Goal: Task Accomplishment & Management: Manage account settings

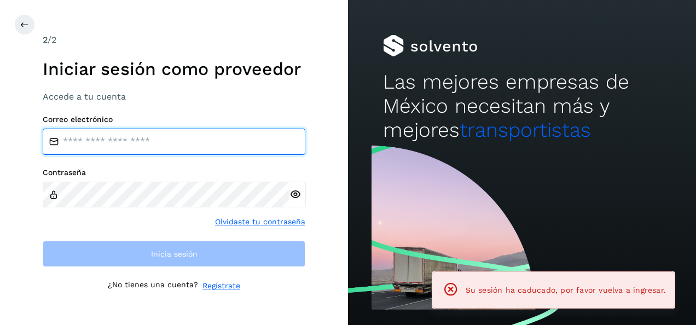
type input "**********"
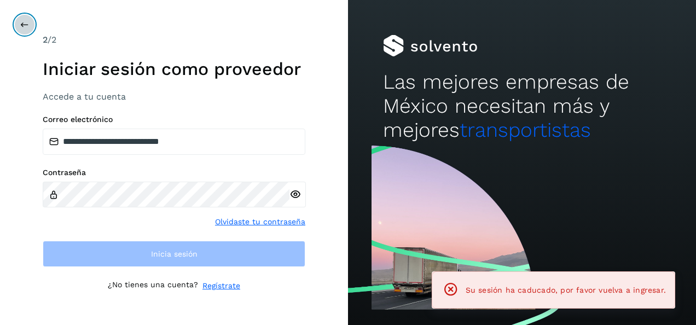
click at [16, 27] on button at bounding box center [24, 24] width 21 height 21
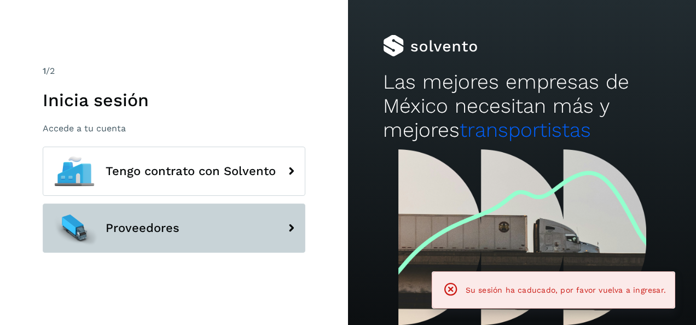
click at [182, 232] on button "Proveedores" at bounding box center [174, 227] width 263 height 49
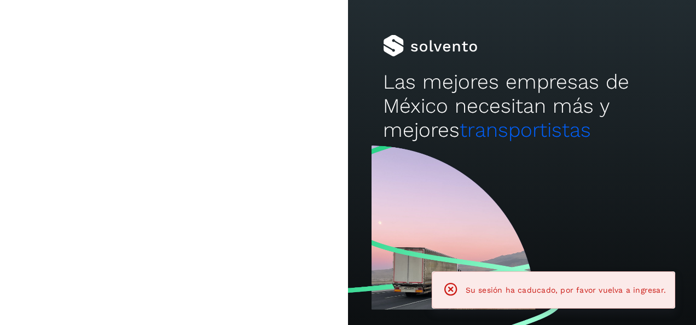
type input "**********"
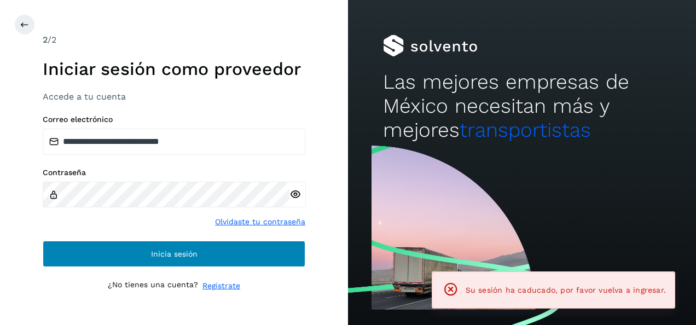
click at [195, 253] on span "Inicia sesión" at bounding box center [174, 254] width 46 height 8
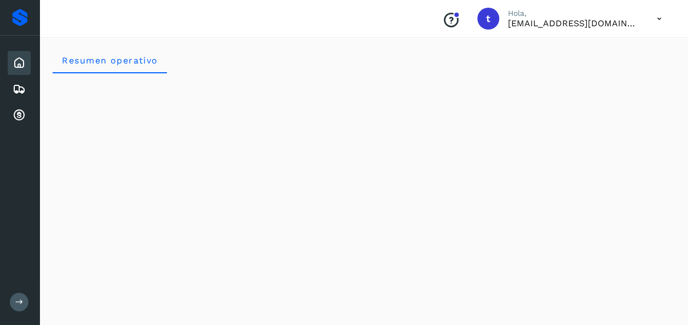
click at [15, 302] on icon at bounding box center [19, 302] width 8 height 8
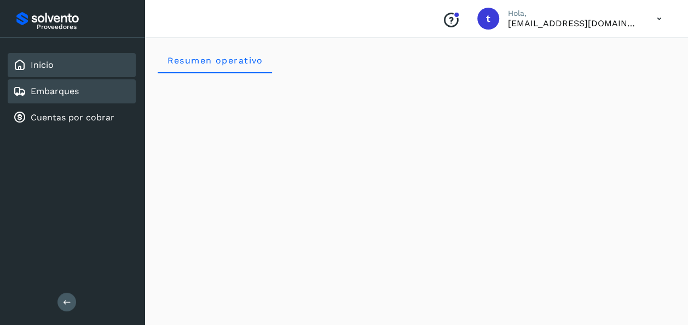
click at [56, 91] on link "Embarques" at bounding box center [55, 91] width 48 height 10
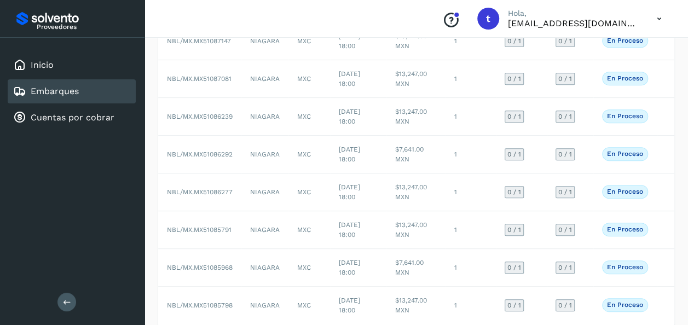
scroll to position [242, 0]
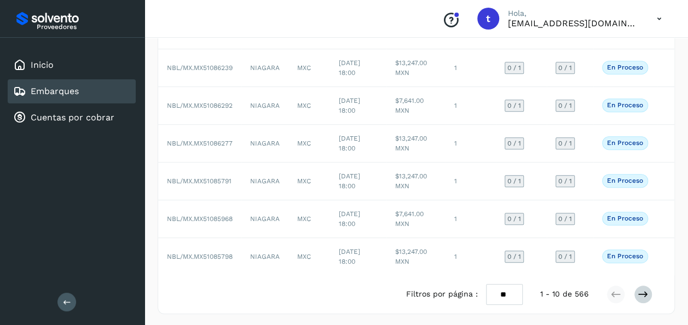
click at [644, 293] on icon at bounding box center [642, 294] width 11 height 11
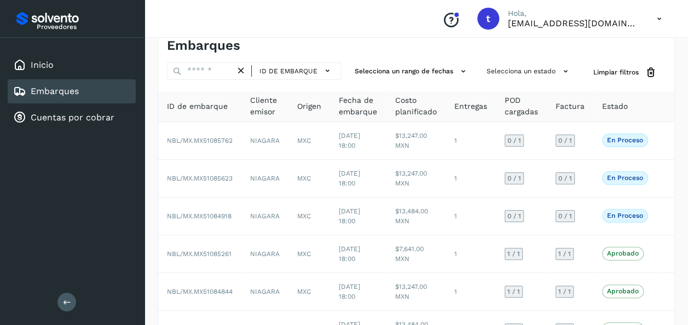
scroll to position [0, 0]
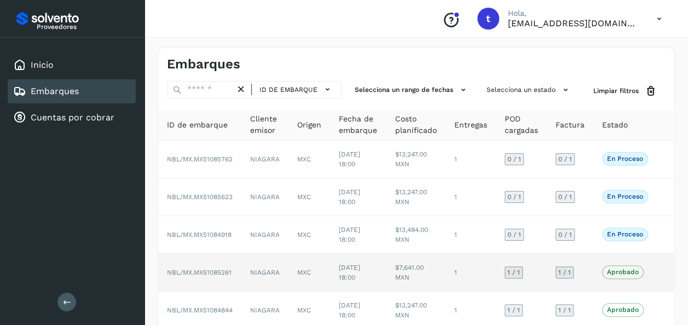
click at [603, 254] on td "Aprobado Verifica el estado de la factura o entregas asociadas a este embarque" at bounding box center [624, 273] width 63 height 38
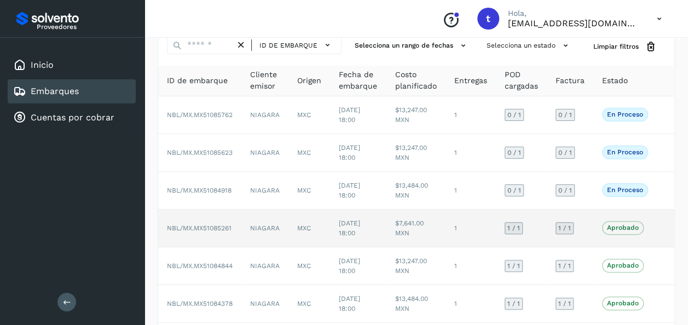
scroll to position [47, 0]
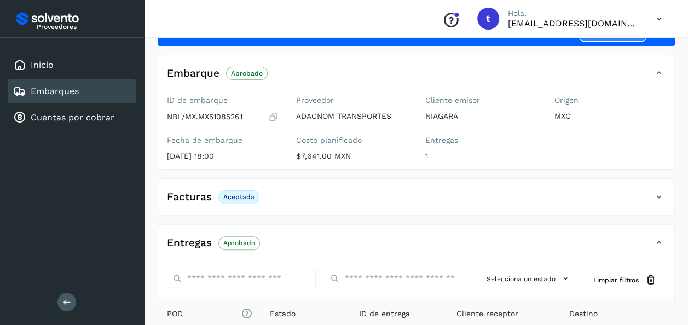
click at [48, 89] on link "Embarques" at bounding box center [55, 91] width 48 height 10
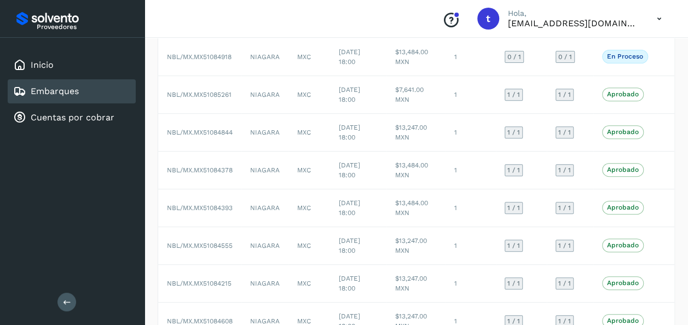
scroll to position [251, 0]
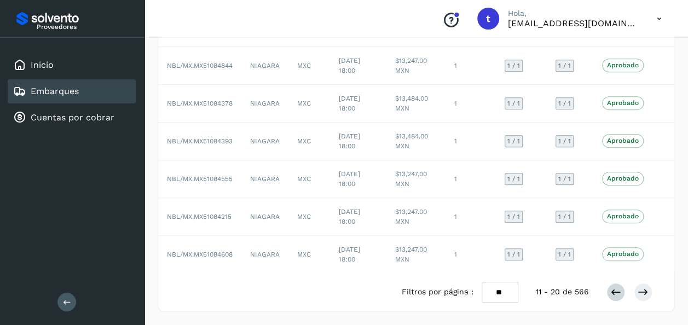
click at [611, 294] on icon at bounding box center [615, 292] width 11 height 11
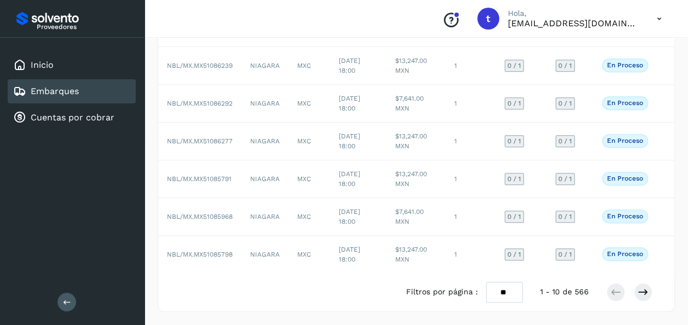
scroll to position [242, 0]
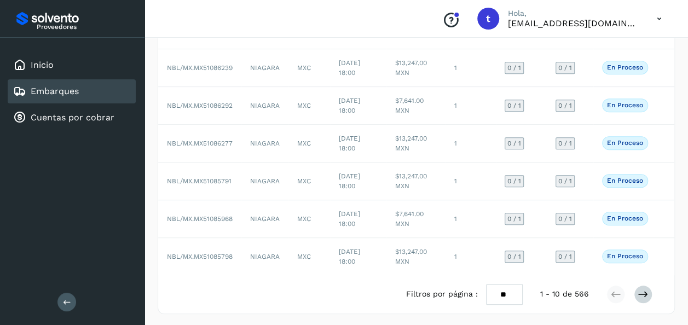
click at [647, 292] on icon at bounding box center [642, 294] width 11 height 11
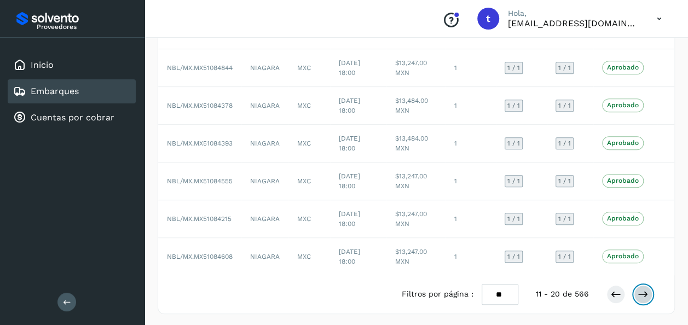
click at [641, 300] on icon at bounding box center [642, 294] width 11 height 11
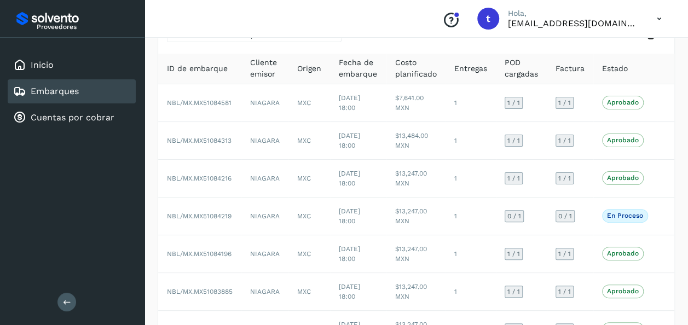
scroll to position [60, 0]
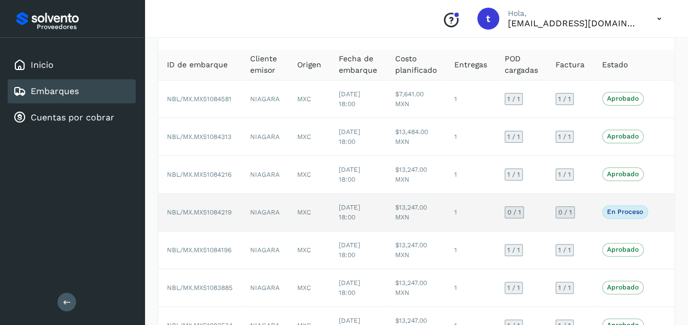
click at [656, 208] on td at bounding box center [665, 213] width 18 height 38
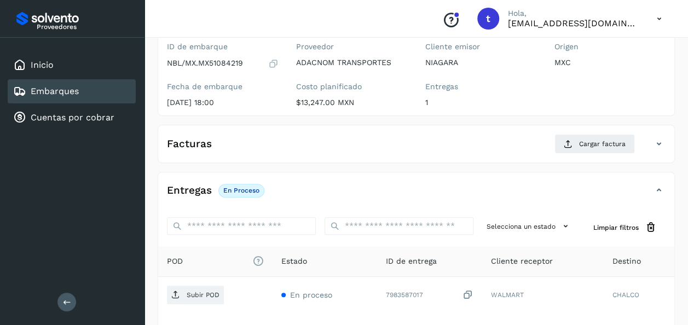
scroll to position [194, 0]
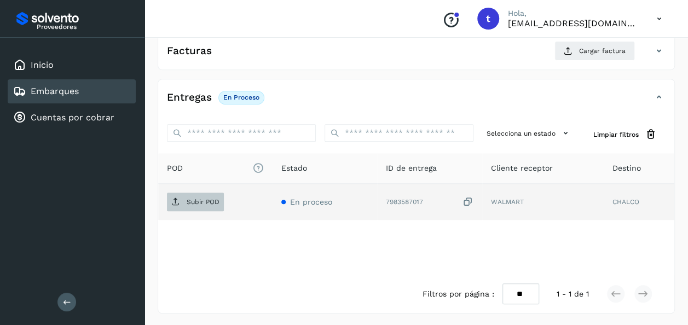
click at [193, 194] on span "Subir POD" at bounding box center [195, 202] width 57 height 18
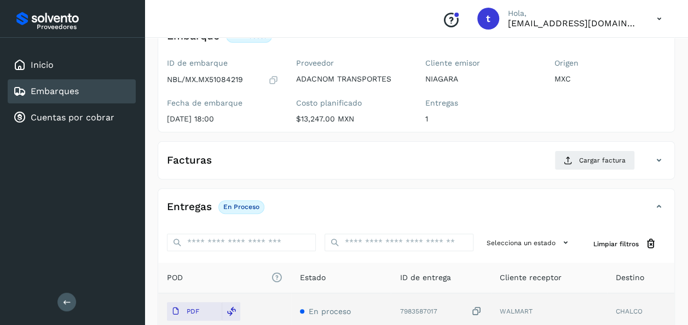
scroll to position [0, 0]
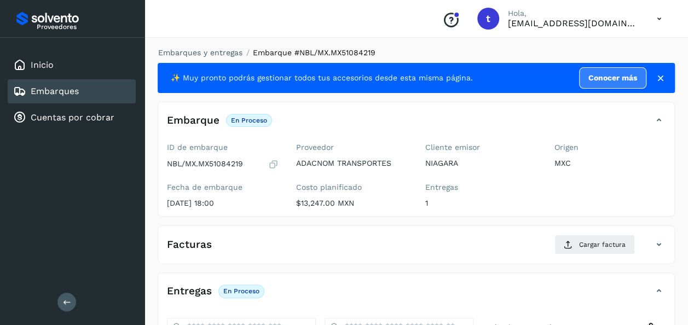
click at [597, 244] on span "Cargar factura" at bounding box center [602, 245] width 46 height 10
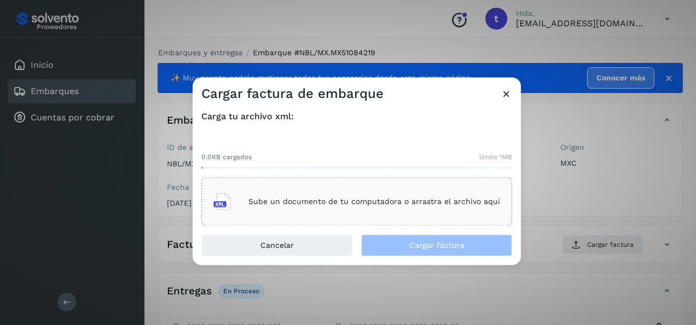
click at [343, 201] on p "Sube un documento de tu computadora o arrastra el archivo aquí" at bounding box center [374, 201] width 252 height 9
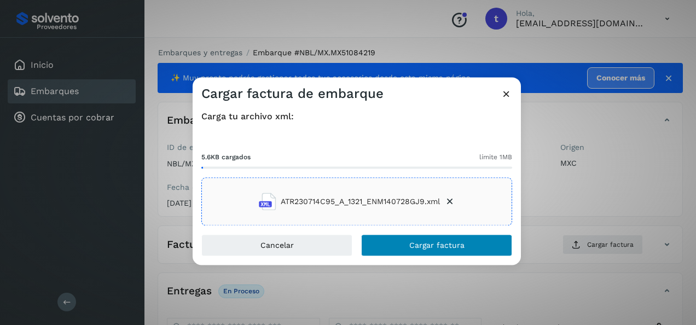
click at [439, 247] on span "Cargar factura" at bounding box center [436, 246] width 55 height 8
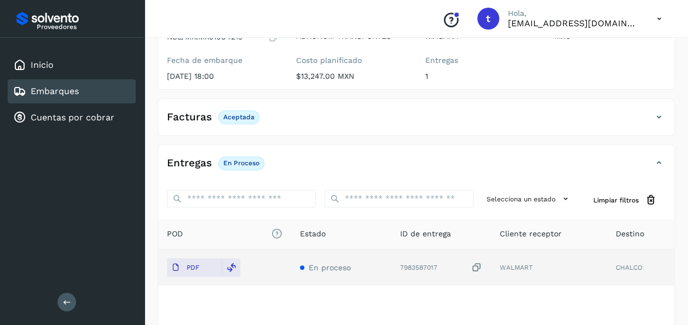
scroll to position [193, 0]
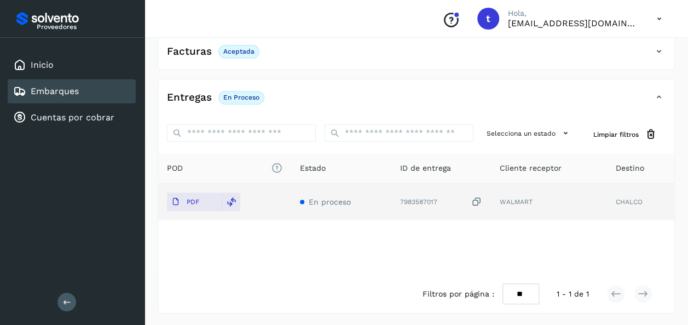
click at [66, 94] on link "Embarques" at bounding box center [55, 91] width 48 height 10
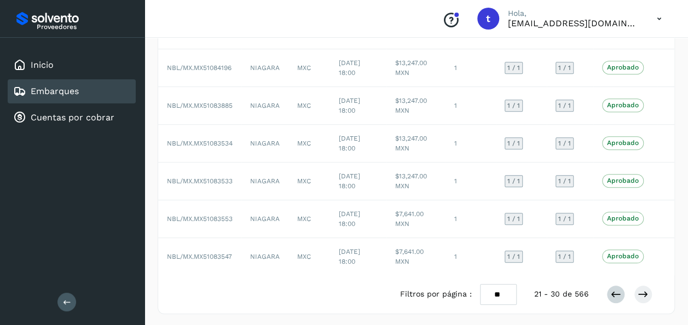
click at [610, 294] on icon at bounding box center [615, 294] width 11 height 11
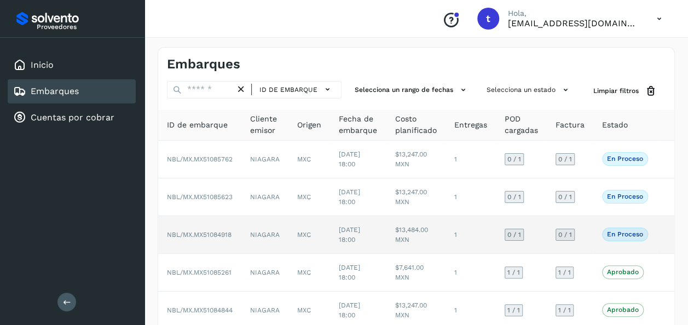
click at [657, 234] on td at bounding box center [665, 235] width 18 height 38
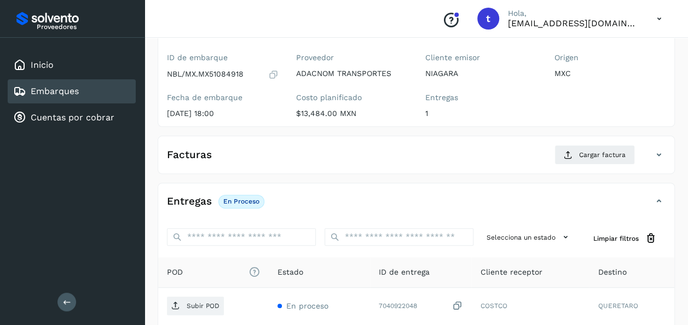
scroll to position [194, 0]
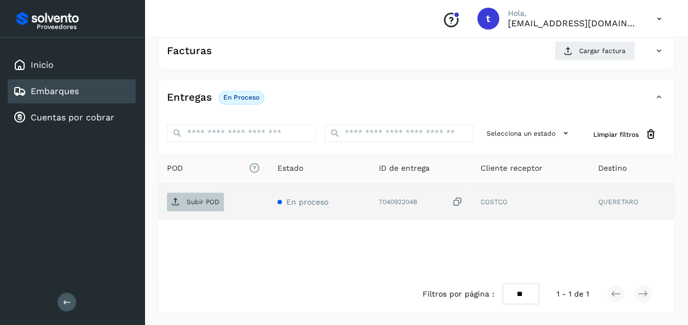
click at [199, 201] on p "Subir POD" at bounding box center [203, 202] width 33 height 8
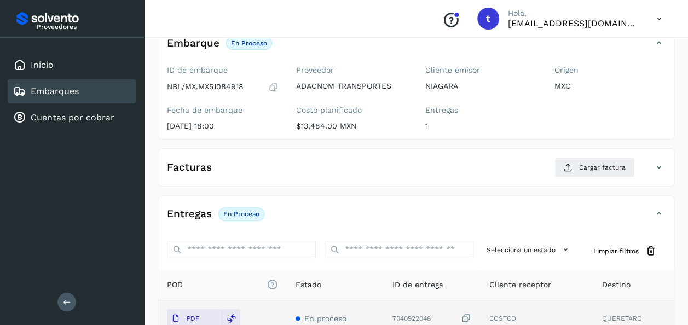
scroll to position [0, 0]
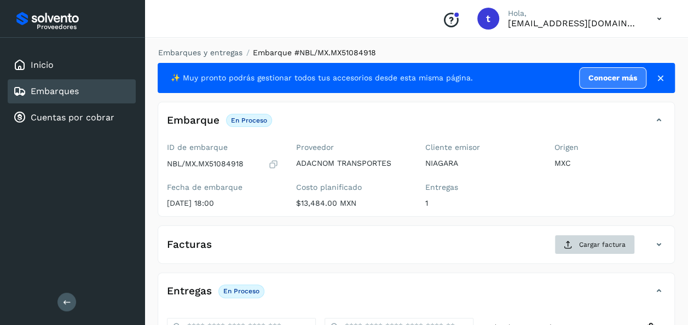
click at [592, 248] on span "Cargar factura" at bounding box center [602, 245] width 46 height 10
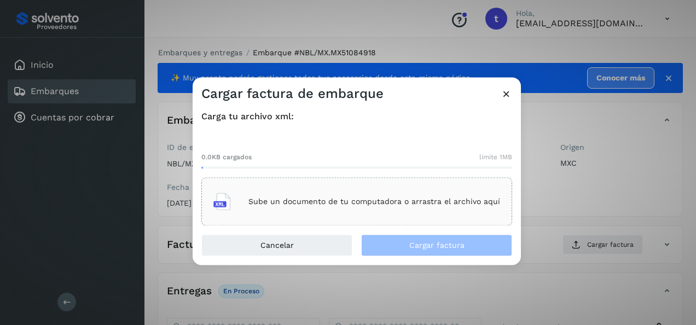
click at [384, 206] on div "Sube un documento de tu computadora o arrastra el archivo aquí" at bounding box center [356, 202] width 287 height 30
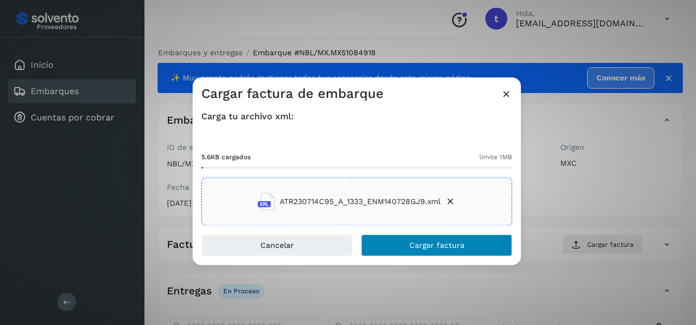
click at [429, 242] on span "Cargar factura" at bounding box center [436, 246] width 55 height 8
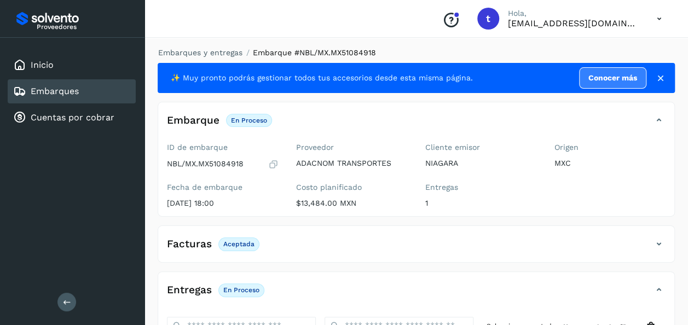
click at [59, 92] on link "Embarques" at bounding box center [55, 91] width 48 height 10
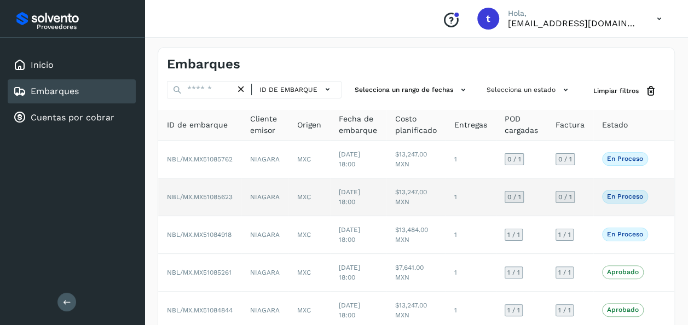
click at [655, 194] on td "En proceso Verifica el estado de la factura o entregas asociadas a este embarque" at bounding box center [624, 197] width 63 height 38
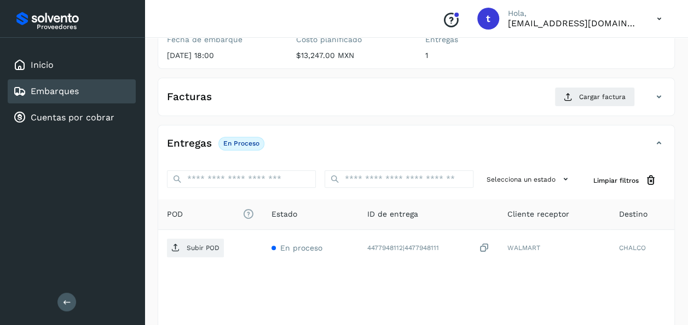
scroll to position [194, 0]
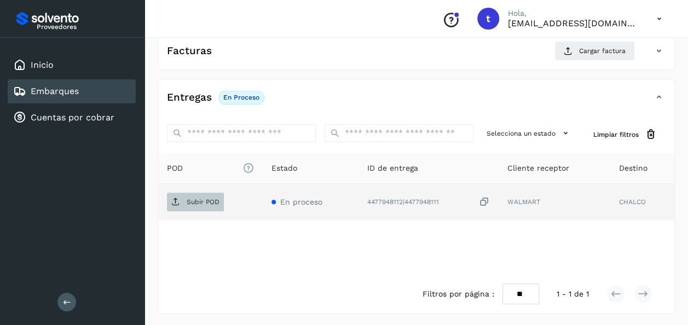
click at [195, 198] on p "Subir POD" at bounding box center [203, 202] width 33 height 8
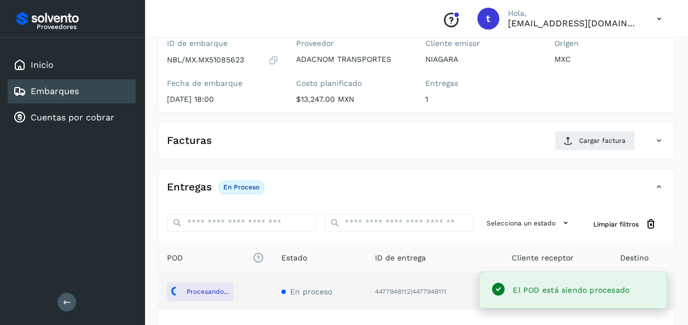
scroll to position [0, 0]
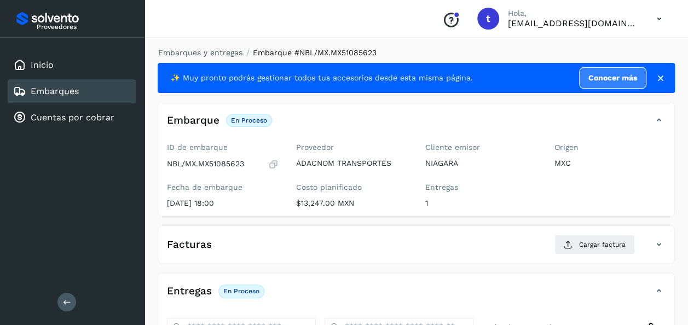
click at [591, 247] on span "Cargar factura" at bounding box center [602, 245] width 46 height 10
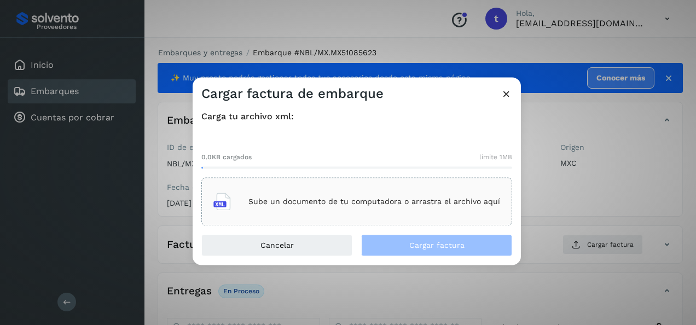
click at [375, 203] on p "Sube un documento de tu computadora o arrastra el archivo aquí" at bounding box center [374, 201] width 252 height 9
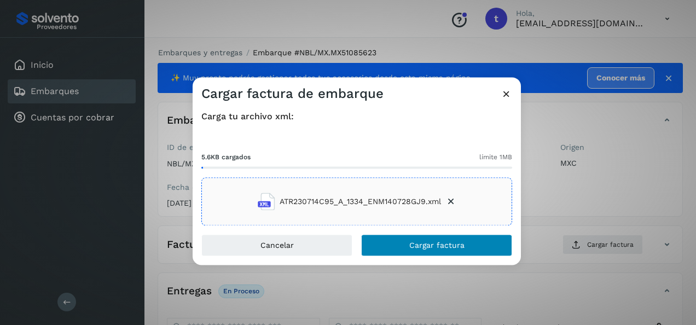
click at [432, 248] on span "Cargar factura" at bounding box center [436, 246] width 55 height 8
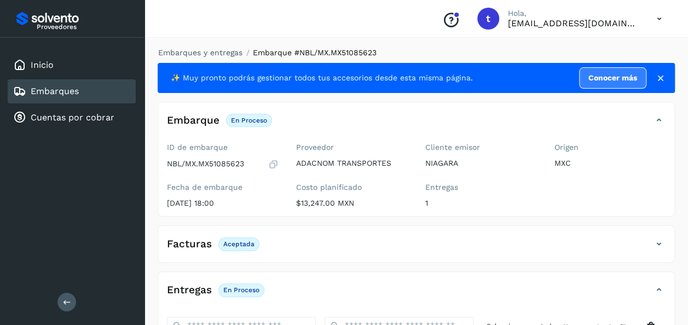
click at [51, 90] on link "Embarques" at bounding box center [55, 91] width 48 height 10
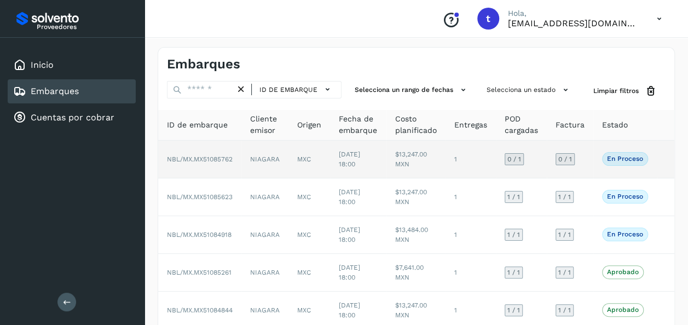
click at [664, 155] on td at bounding box center [665, 160] width 18 height 38
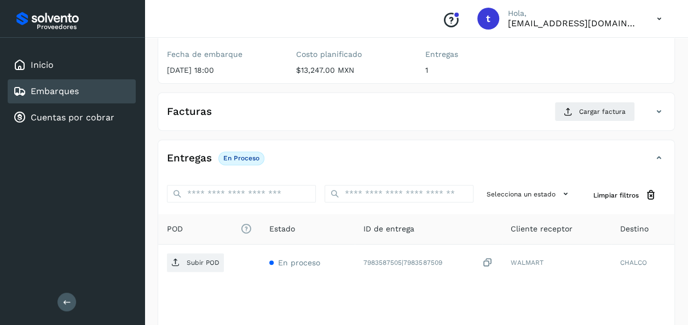
scroll to position [194, 0]
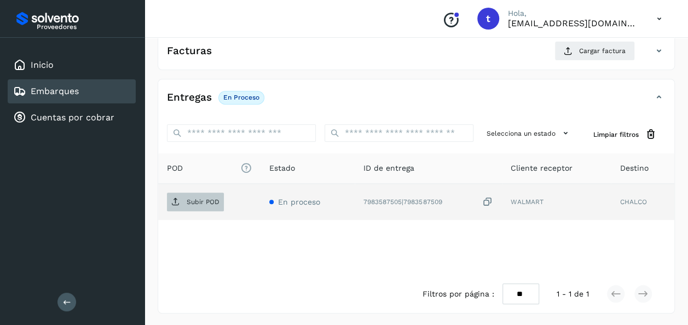
click at [200, 198] on p "Subir POD" at bounding box center [203, 202] width 33 height 8
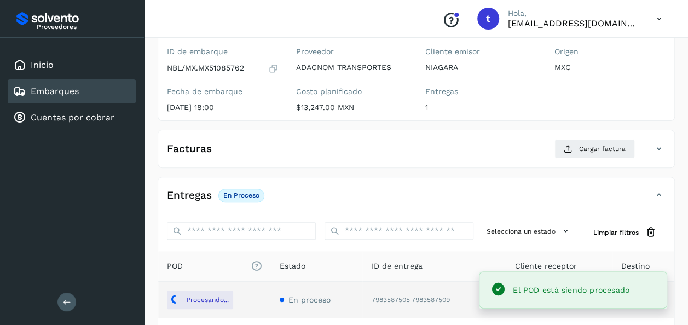
scroll to position [0, 0]
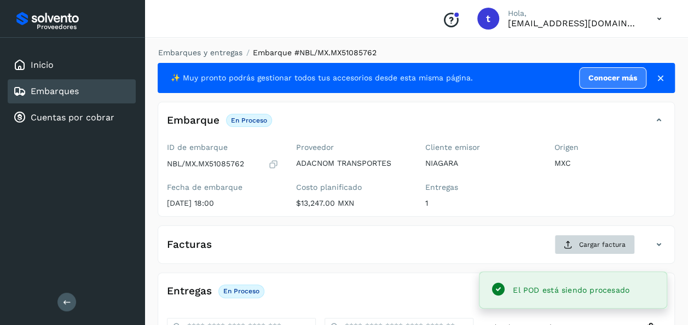
click at [595, 245] on span "Cargar factura" at bounding box center [602, 245] width 46 height 10
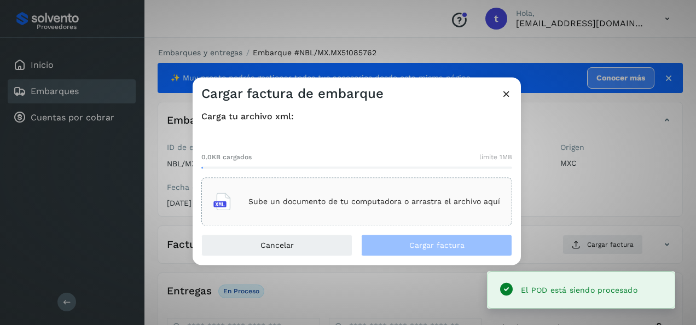
click at [369, 201] on p "Sube un documento de tu computadora o arrastra el archivo aquí" at bounding box center [374, 201] width 252 height 9
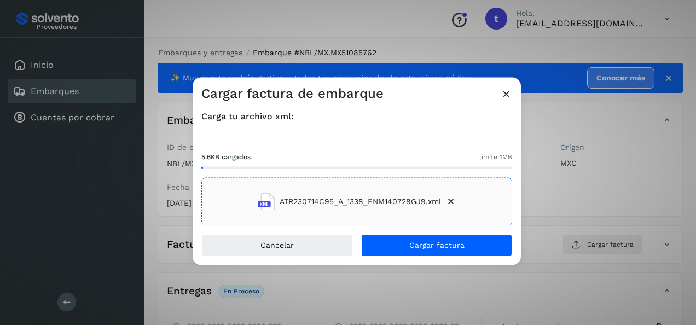
click at [446, 244] on span "Cargar factura" at bounding box center [436, 246] width 55 height 8
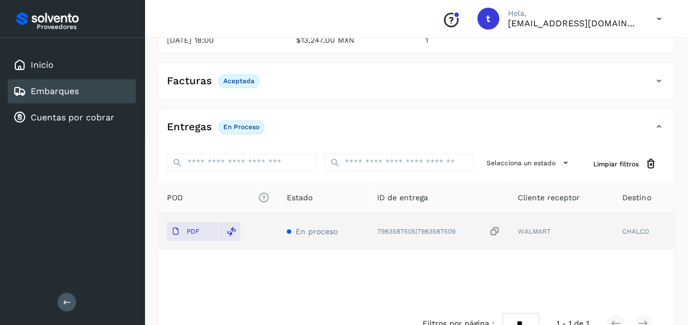
scroll to position [193, 0]
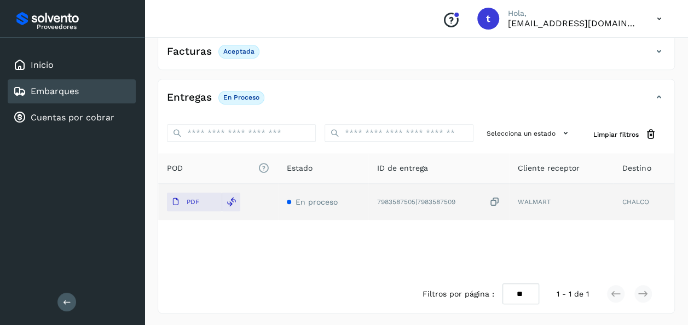
click at [54, 93] on link "Embarques" at bounding box center [55, 91] width 48 height 10
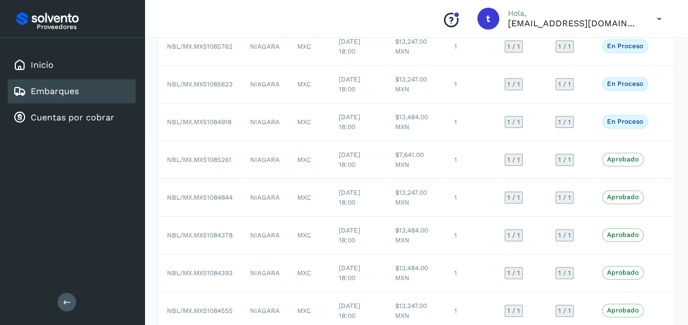
scroll to position [251, 0]
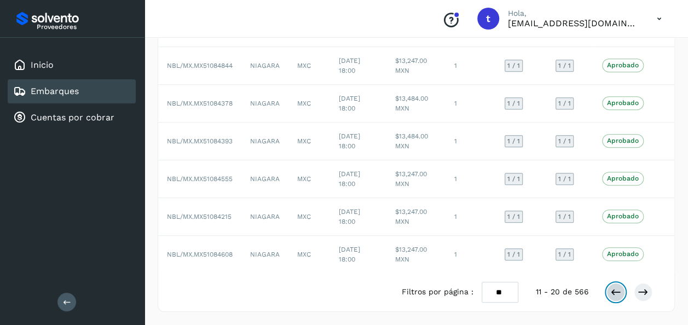
click at [613, 294] on icon at bounding box center [615, 292] width 11 height 11
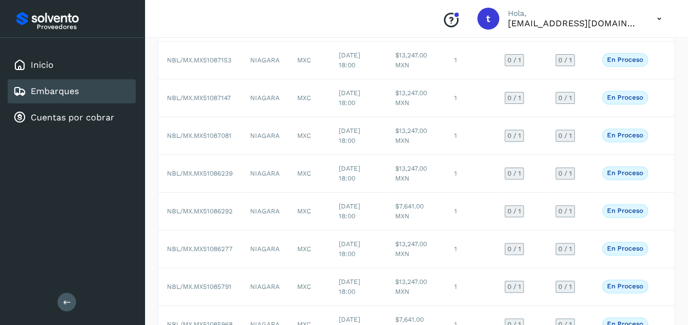
scroll to position [242, 0]
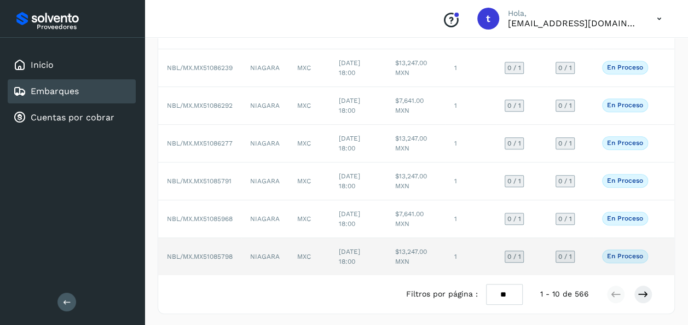
click at [658, 255] on td at bounding box center [665, 256] width 18 height 37
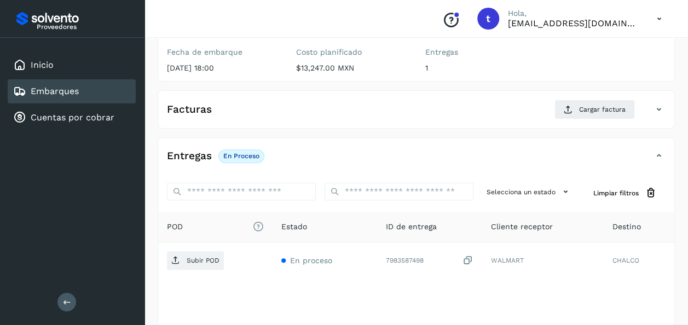
scroll to position [194, 0]
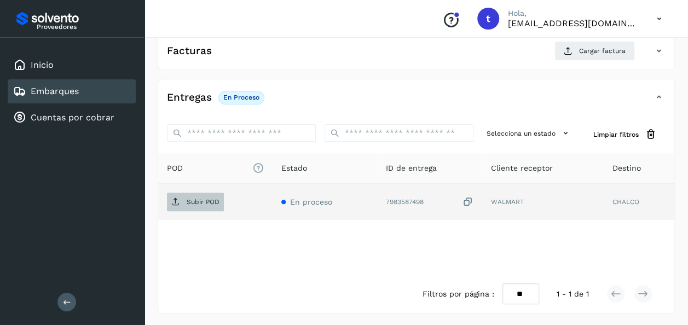
click at [201, 199] on p "Subir POD" at bounding box center [203, 202] width 33 height 8
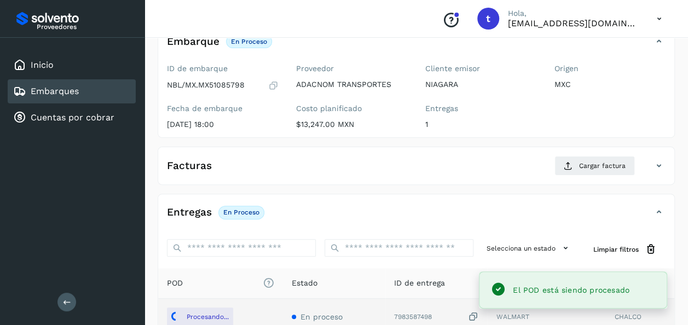
scroll to position [0, 0]
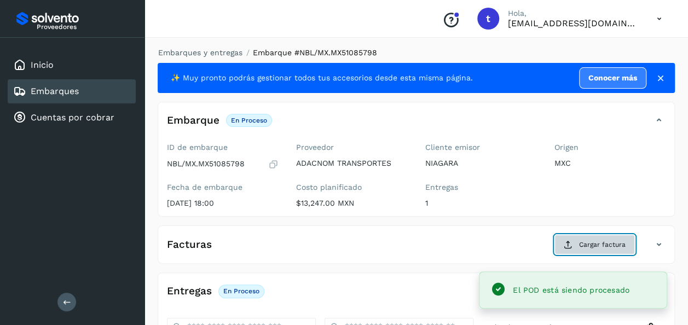
click at [596, 245] on span "Cargar factura" at bounding box center [602, 245] width 46 height 10
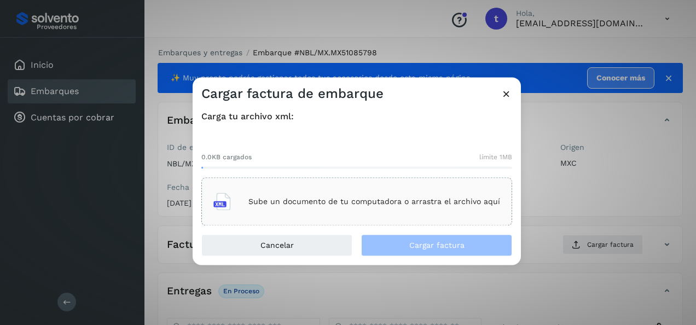
click at [461, 197] on p "Sube un documento de tu computadora o arrastra el archivo aquí" at bounding box center [374, 201] width 252 height 9
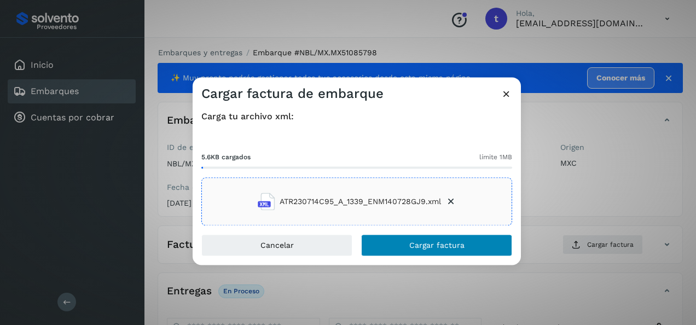
click at [436, 243] on span "Cargar factura" at bounding box center [436, 246] width 55 height 8
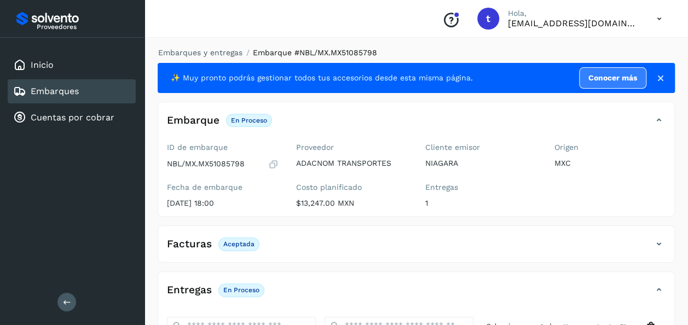
click at [60, 88] on link "Embarques" at bounding box center [55, 91] width 48 height 10
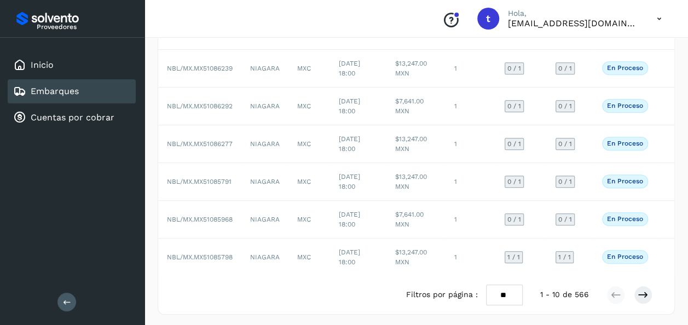
scroll to position [242, 0]
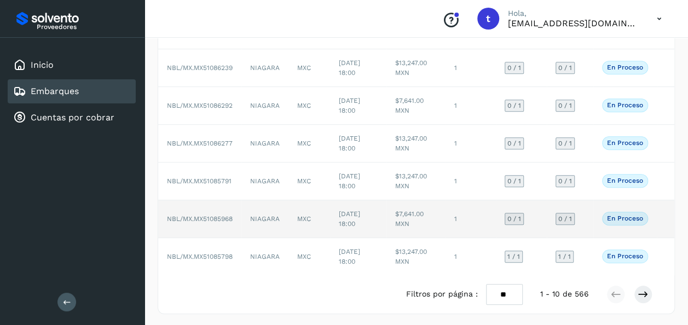
click at [657, 217] on td at bounding box center [665, 219] width 18 height 38
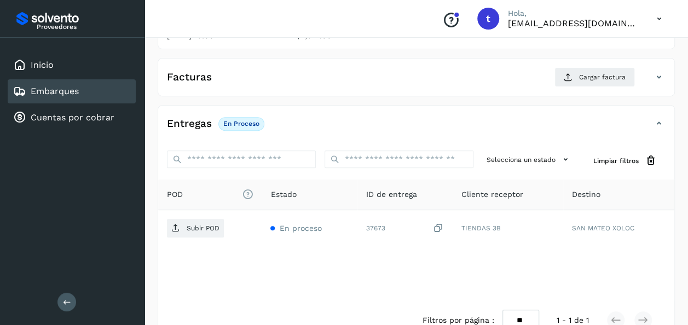
scroll to position [194, 0]
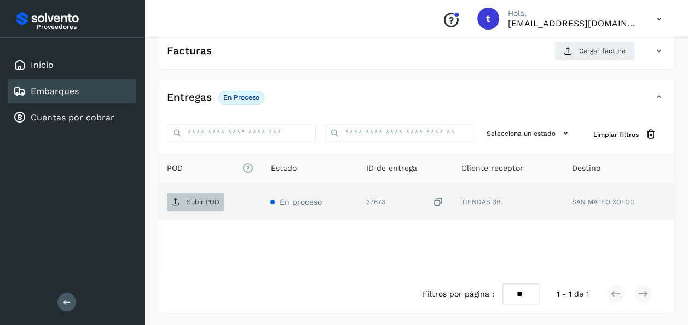
click at [198, 201] on p "Subir POD" at bounding box center [203, 202] width 33 height 8
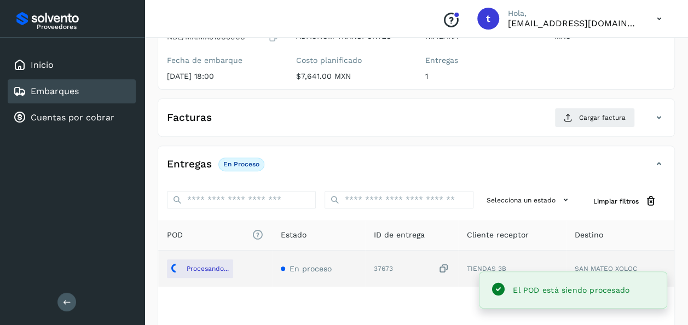
scroll to position [0, 0]
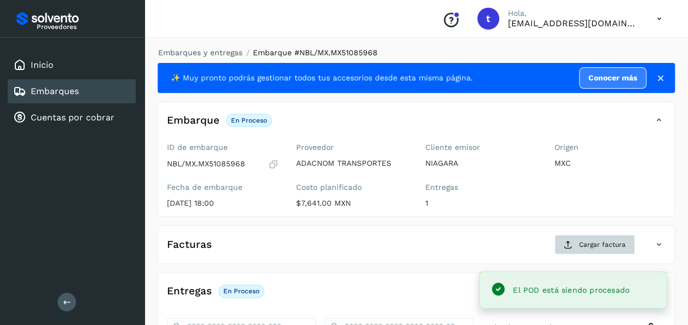
click at [602, 247] on span "Cargar factura" at bounding box center [602, 245] width 46 height 10
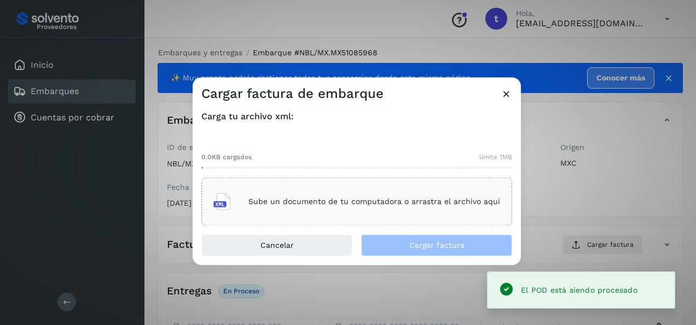
click at [408, 196] on div "Sube un documento de tu computadora o arrastra el archivo aquí" at bounding box center [356, 202] width 287 height 30
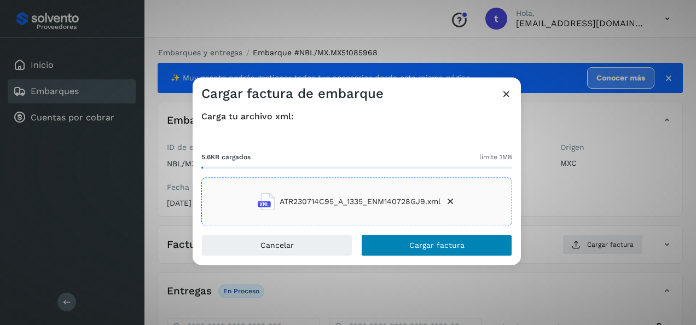
click at [447, 247] on span "Cargar factura" at bounding box center [436, 246] width 55 height 8
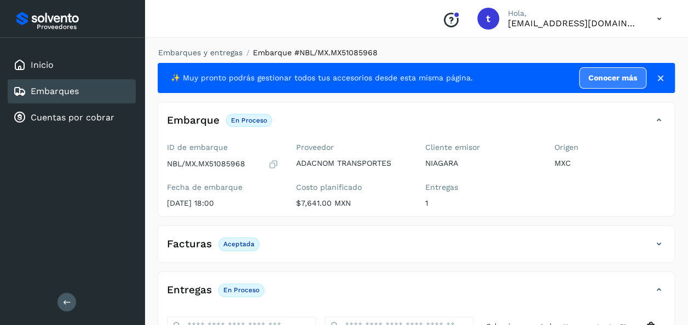
scroll to position [193, 0]
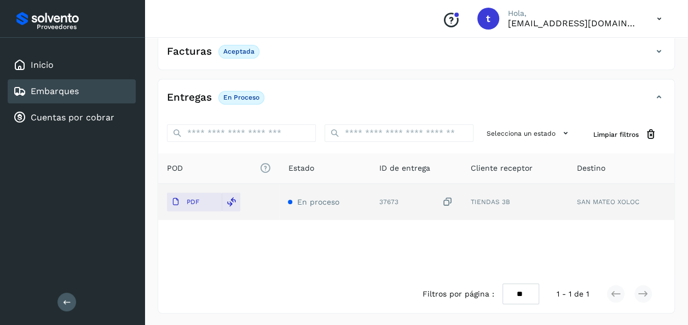
click at [79, 100] on div "Embarques" at bounding box center [72, 91] width 128 height 24
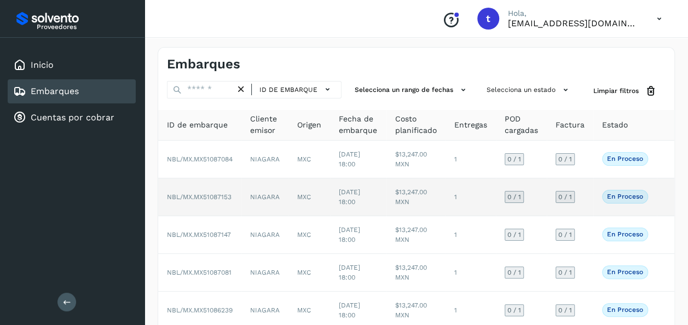
scroll to position [242, 0]
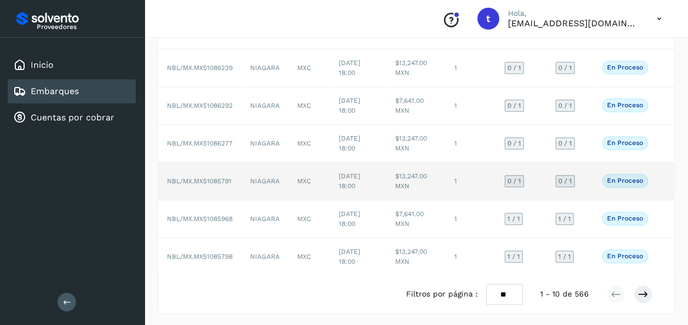
click at [659, 172] on td at bounding box center [665, 181] width 18 height 38
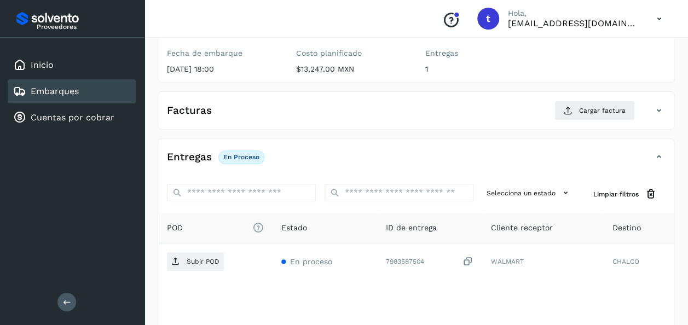
scroll to position [194, 0]
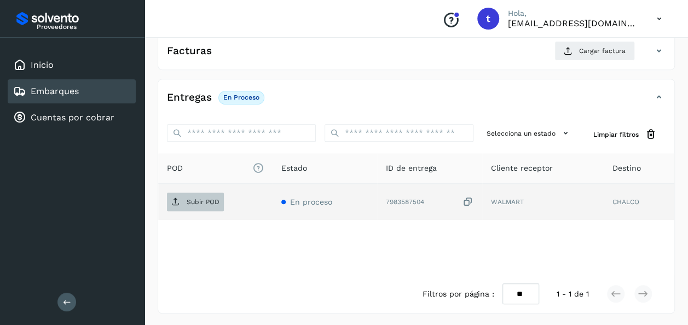
click at [196, 201] on p "Subir POD" at bounding box center [203, 202] width 33 height 8
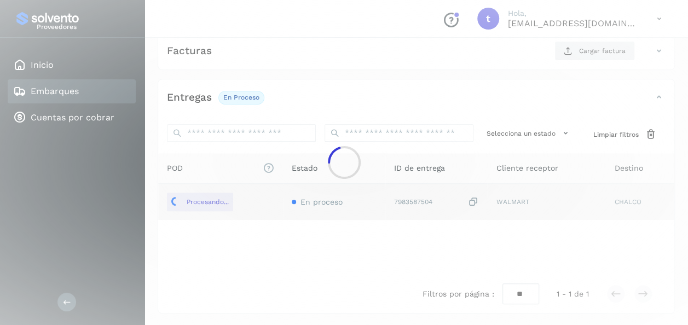
scroll to position [0, 0]
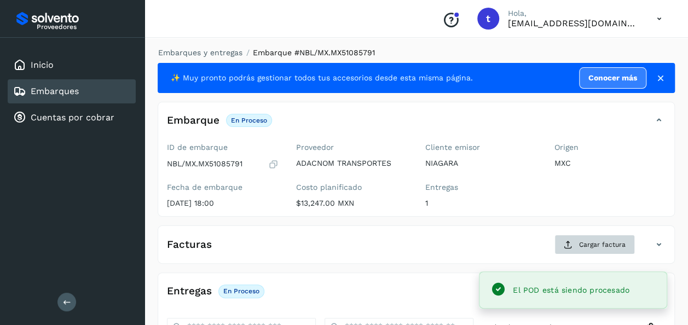
click at [597, 247] on span "Cargar factura" at bounding box center [602, 245] width 46 height 10
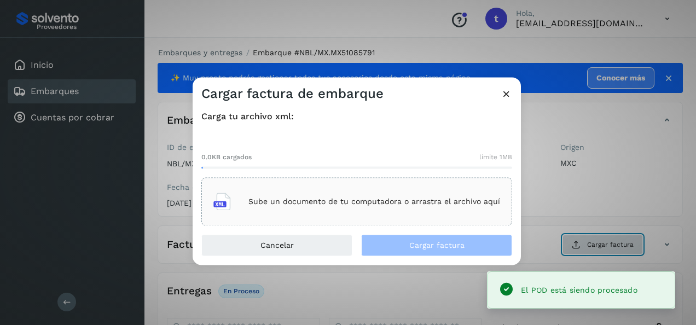
click at [414, 200] on p "Sube un documento de tu computadora o arrastra el archivo aquí" at bounding box center [374, 201] width 252 height 9
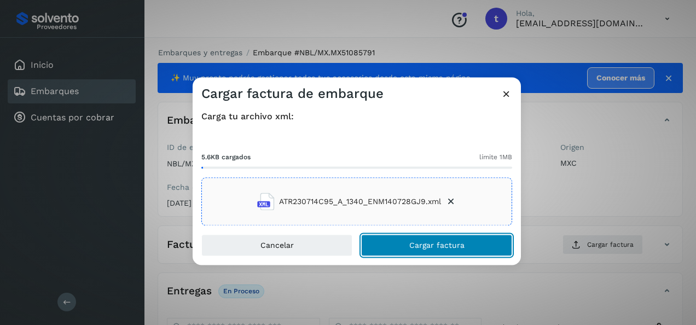
click at [437, 247] on span "Cargar factura" at bounding box center [436, 246] width 55 height 8
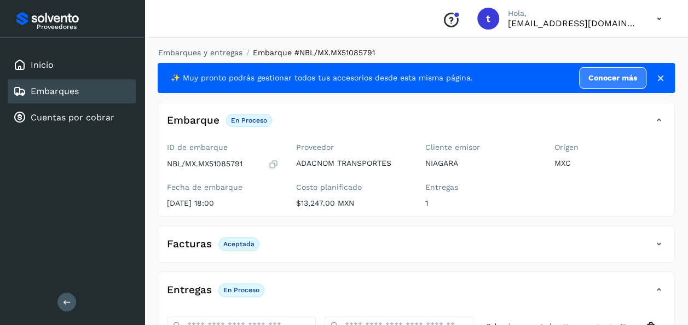
click at [67, 91] on link "Embarques" at bounding box center [55, 91] width 48 height 10
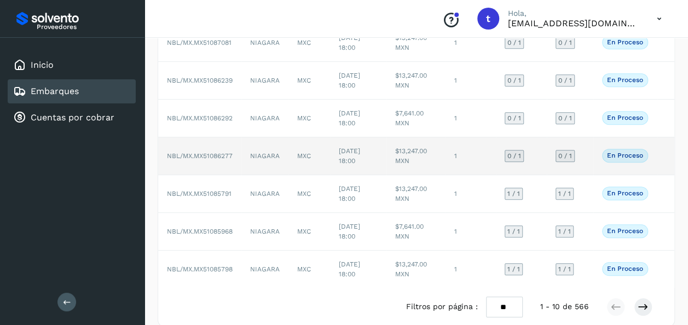
click at [663, 152] on td at bounding box center [665, 156] width 18 height 38
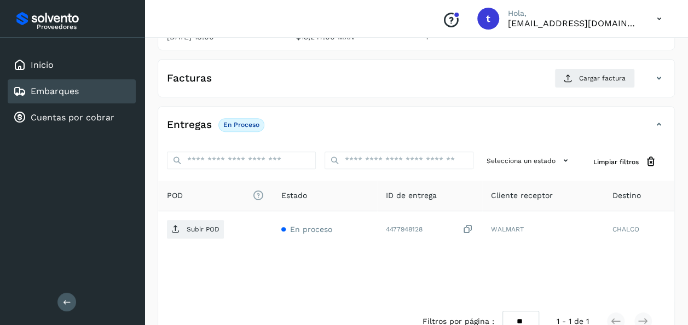
scroll to position [194, 0]
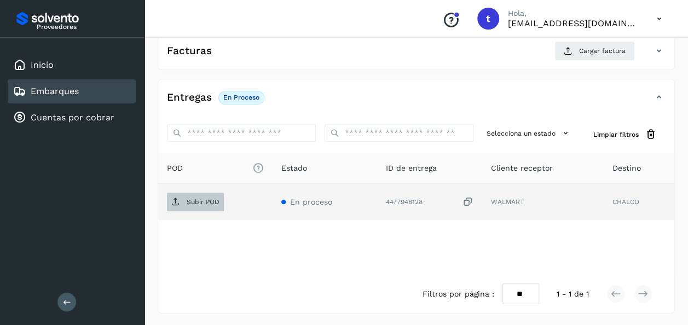
click at [205, 195] on span "Subir POD" at bounding box center [195, 202] width 57 height 18
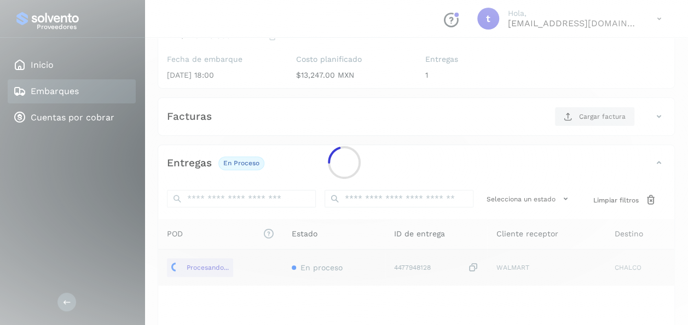
scroll to position [0, 0]
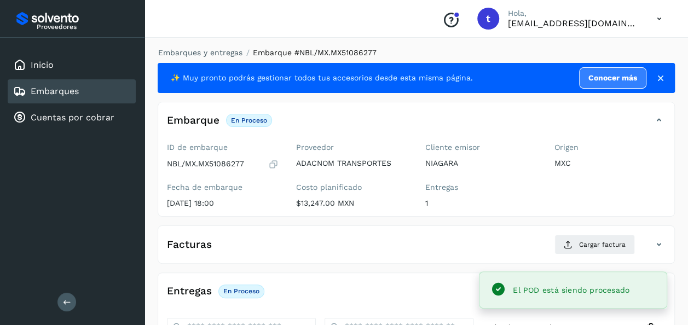
click at [593, 245] on span "Cargar factura" at bounding box center [602, 245] width 46 height 10
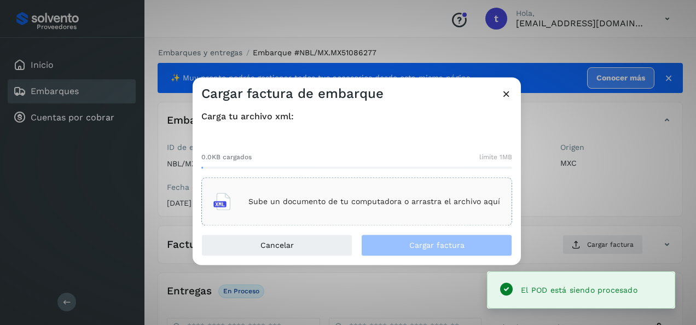
click at [403, 205] on p "Sube un documento de tu computadora o arrastra el archivo aquí" at bounding box center [374, 201] width 252 height 9
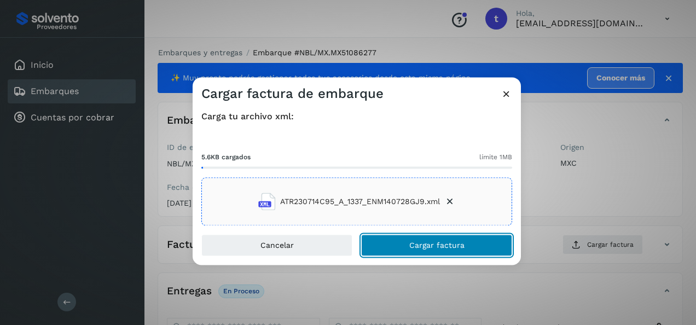
click at [438, 249] on span "Cargar factura" at bounding box center [436, 246] width 55 height 8
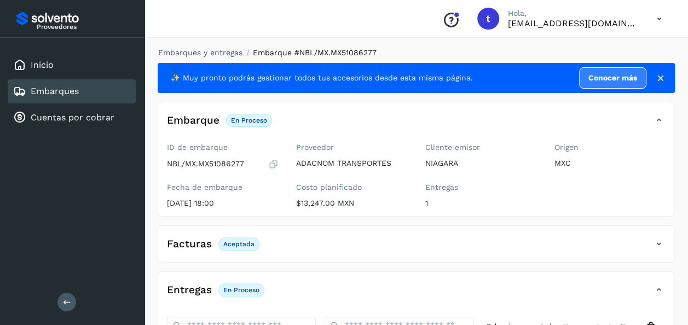
click at [58, 89] on link "Embarques" at bounding box center [55, 91] width 48 height 10
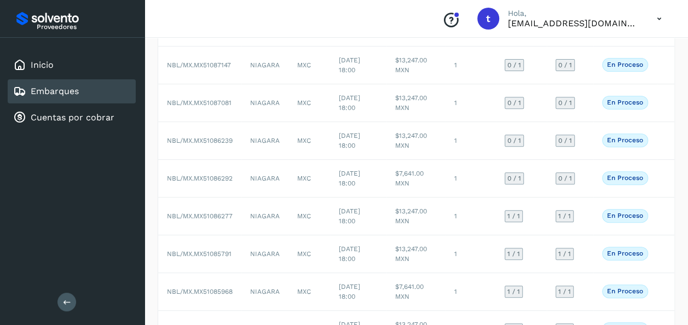
scroll to position [182, 0]
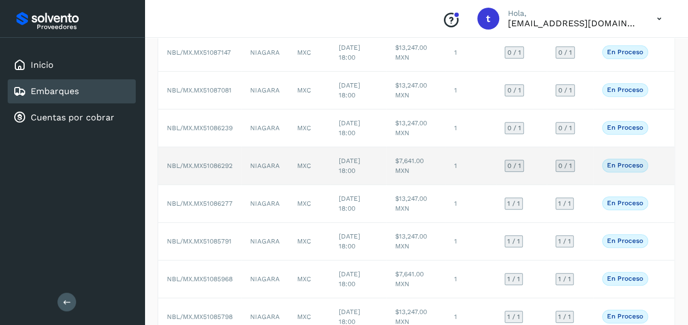
click at [661, 167] on td at bounding box center [665, 166] width 18 height 38
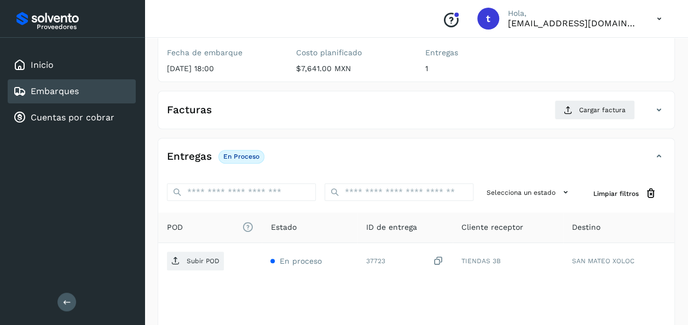
scroll to position [194, 0]
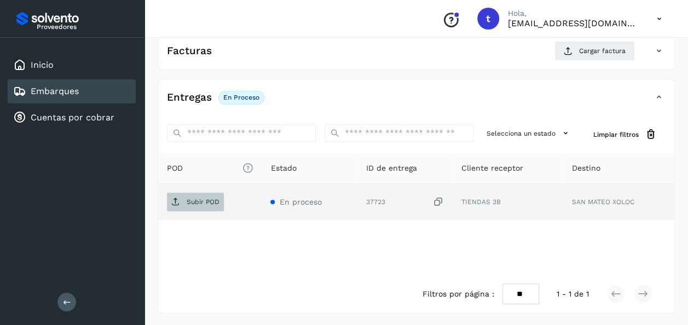
click at [196, 202] on p "Subir POD" at bounding box center [203, 202] width 33 height 8
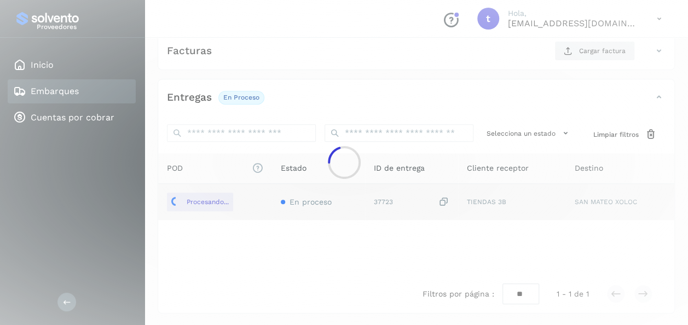
scroll to position [0, 0]
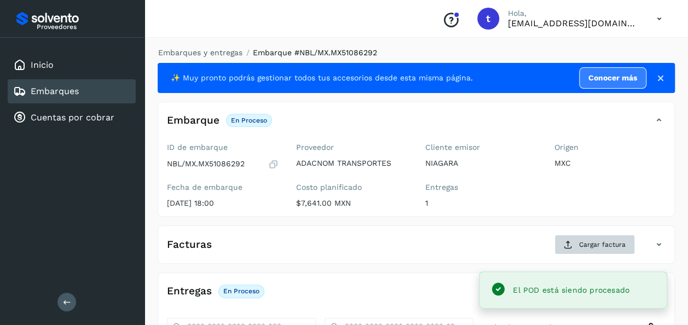
click at [596, 246] on span "Cargar factura" at bounding box center [602, 245] width 46 height 10
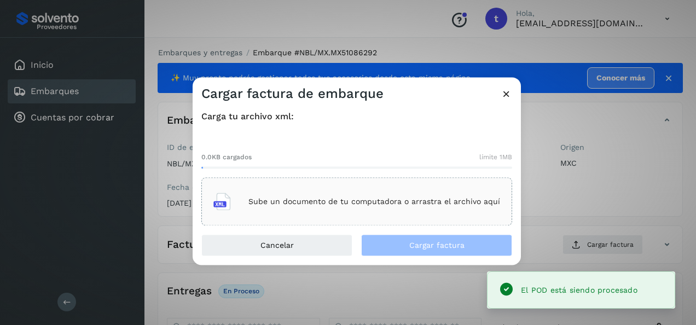
click at [412, 197] on p "Sube un documento de tu computadora o arrastra el archivo aquí" at bounding box center [374, 201] width 252 height 9
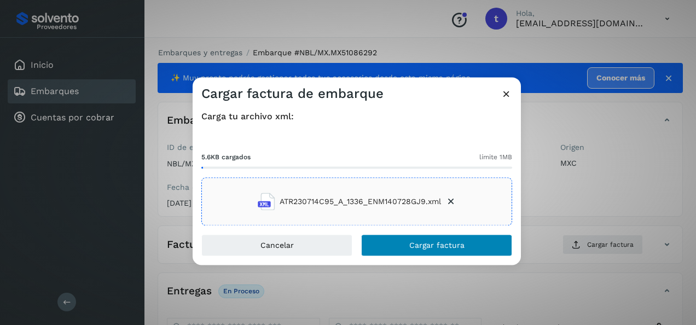
click at [437, 247] on span "Cargar factura" at bounding box center [436, 246] width 55 height 8
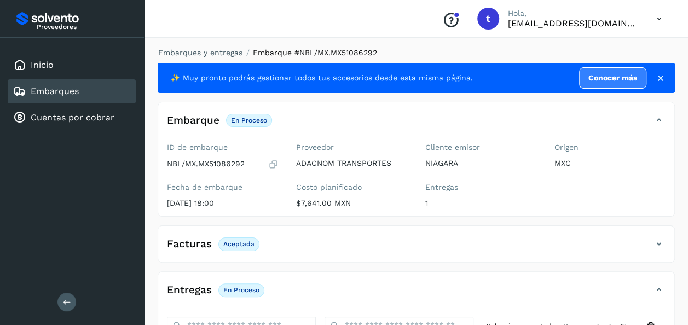
click at [71, 93] on link "Embarques" at bounding box center [55, 91] width 48 height 10
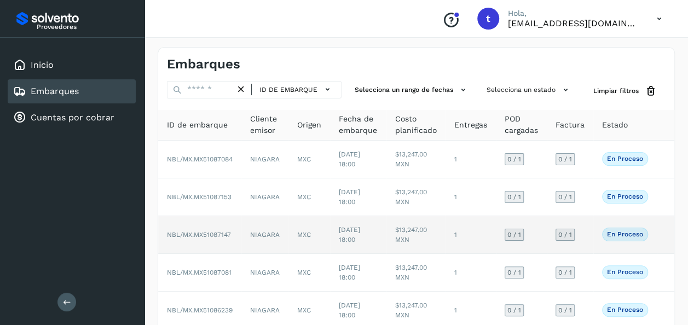
scroll to position [158, 0]
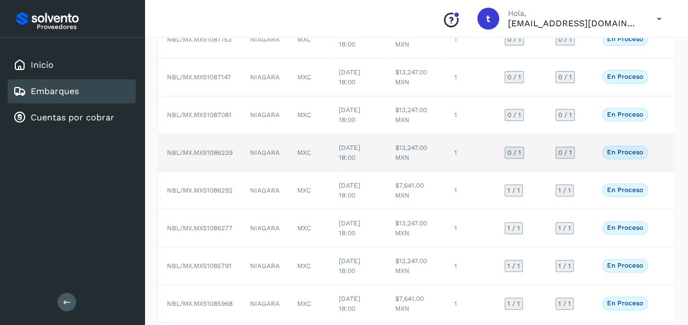
click at [655, 147] on td "En proceso Verifica el estado de la factura o entregas asociadas a este embarque" at bounding box center [624, 153] width 63 height 38
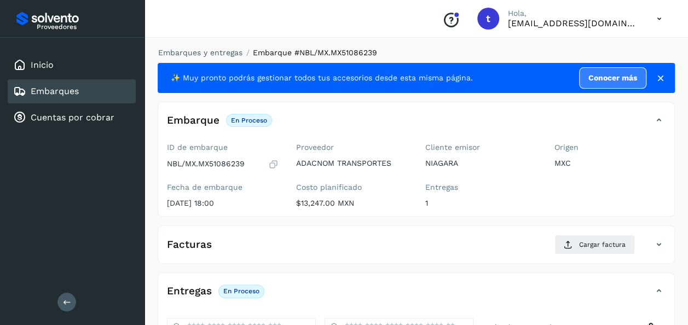
click at [75, 86] on link "Embarques" at bounding box center [55, 91] width 48 height 10
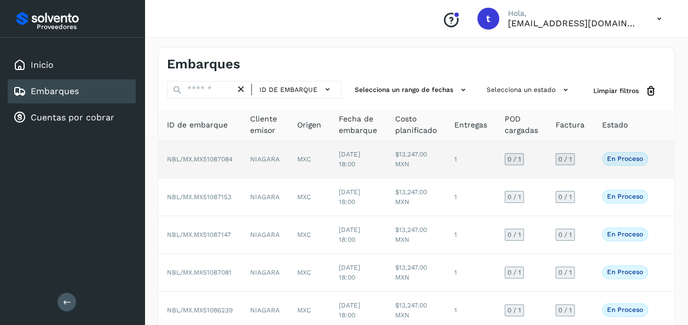
click at [660, 161] on td at bounding box center [665, 160] width 18 height 38
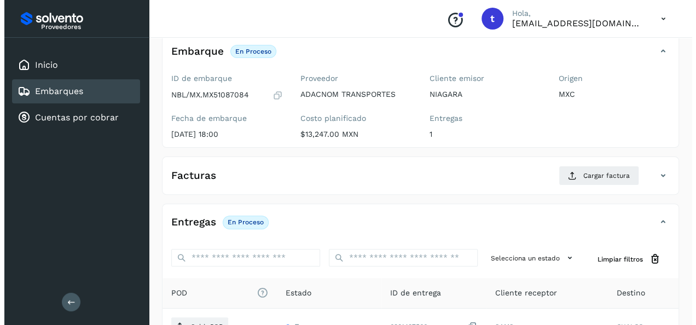
scroll to position [194, 0]
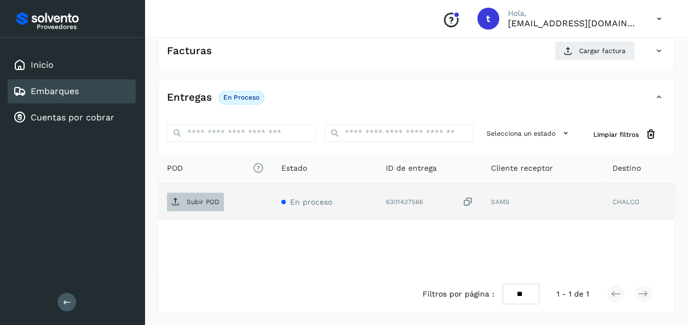
click at [202, 201] on p "Subir POD" at bounding box center [203, 202] width 33 height 8
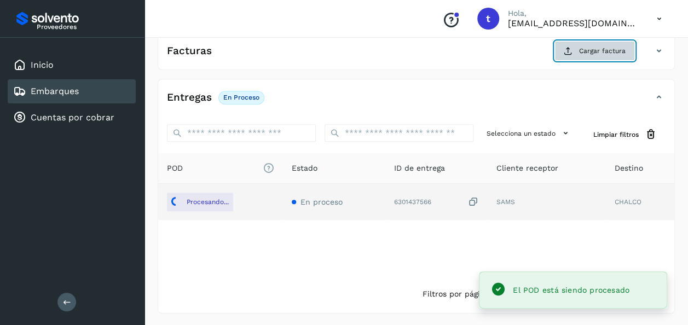
click at [605, 55] on button "Cargar factura" at bounding box center [594, 51] width 80 height 20
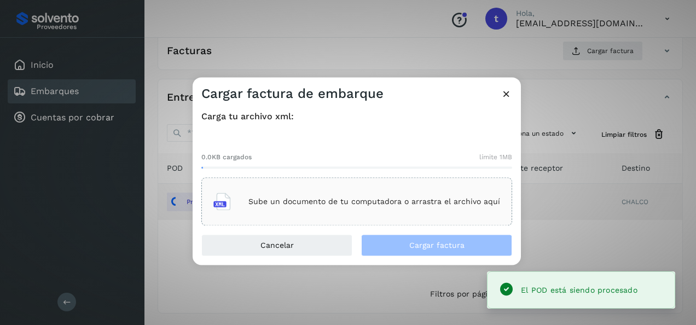
click at [387, 196] on div "Sube un documento de tu computadora o arrastra el archivo aquí" at bounding box center [356, 202] width 287 height 30
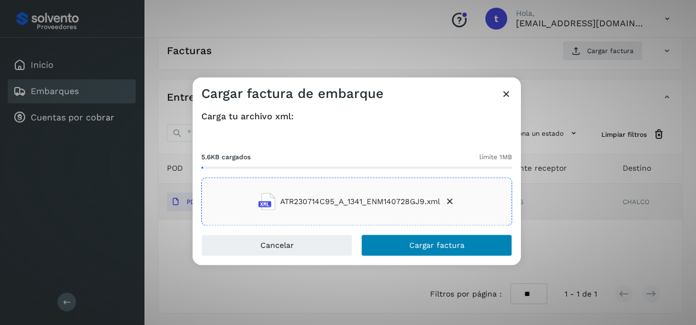
click at [435, 249] on span "Cargar factura" at bounding box center [436, 246] width 55 height 8
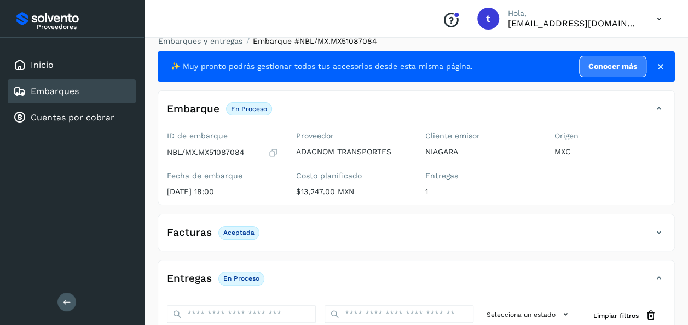
scroll to position [0, 0]
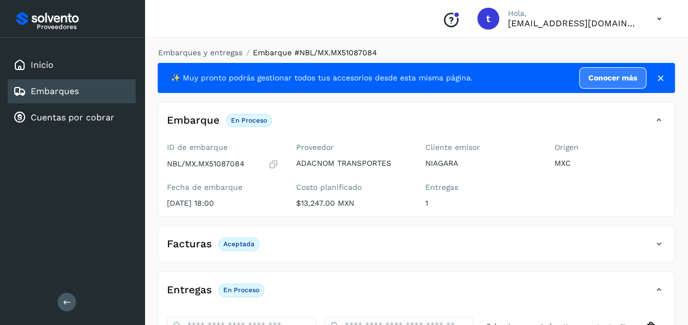
click at [72, 92] on link "Embarques" at bounding box center [55, 91] width 48 height 10
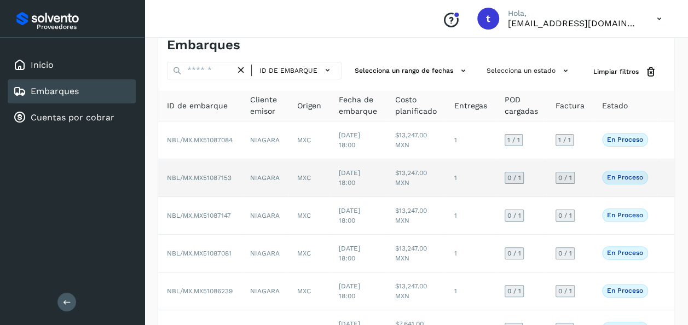
scroll to position [33, 0]
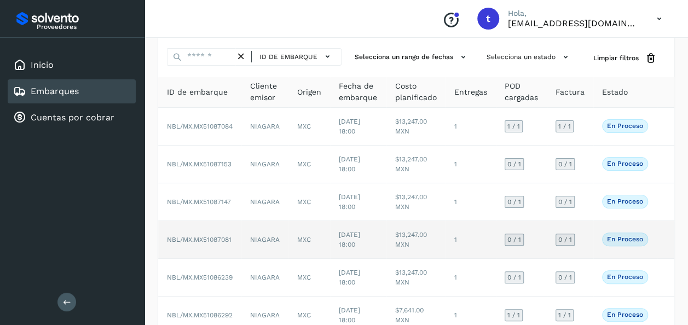
click at [662, 238] on td at bounding box center [665, 240] width 18 height 38
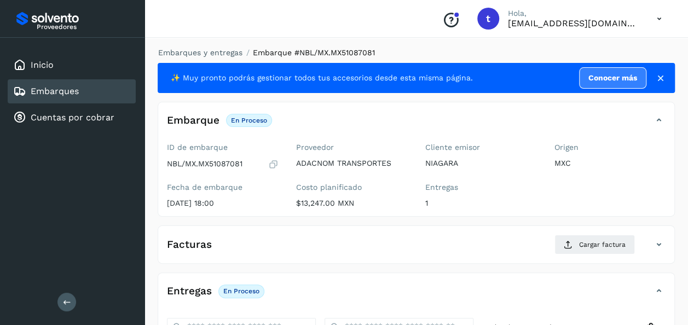
click at [614, 261] on div "Facturas Cargar factura" at bounding box center [416, 249] width 516 height 28
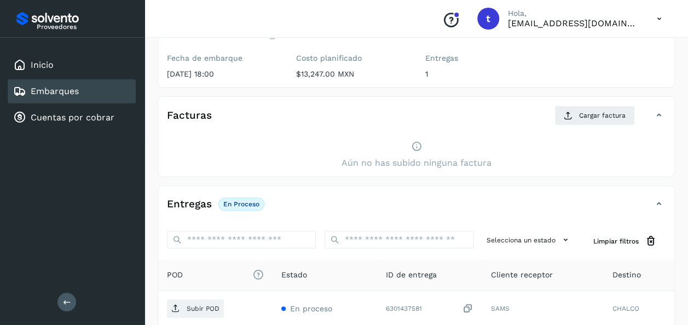
scroll to position [236, 0]
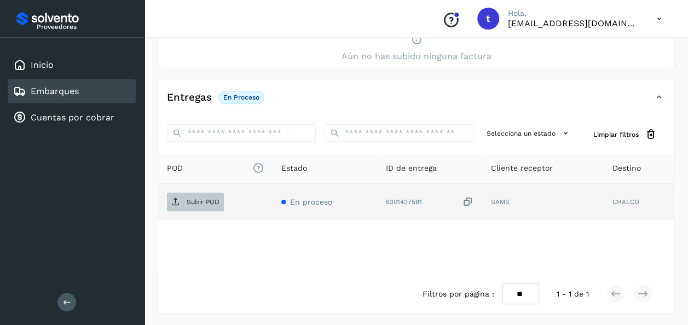
click at [203, 198] on p "Subir POD" at bounding box center [203, 202] width 33 height 8
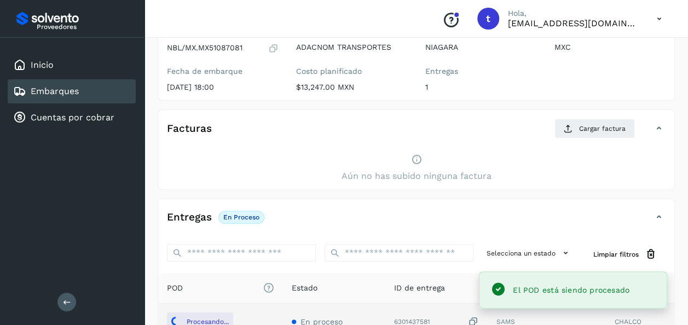
scroll to position [0, 0]
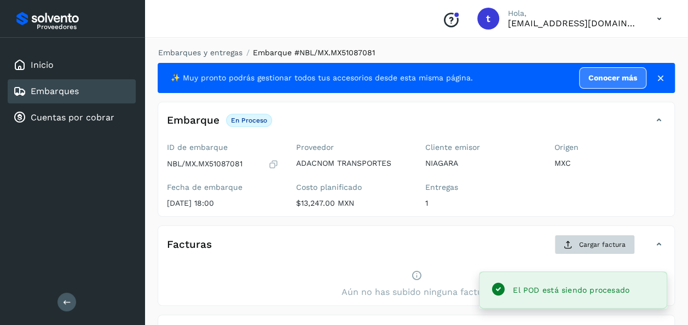
click at [602, 246] on span "Cargar factura" at bounding box center [602, 245] width 46 height 10
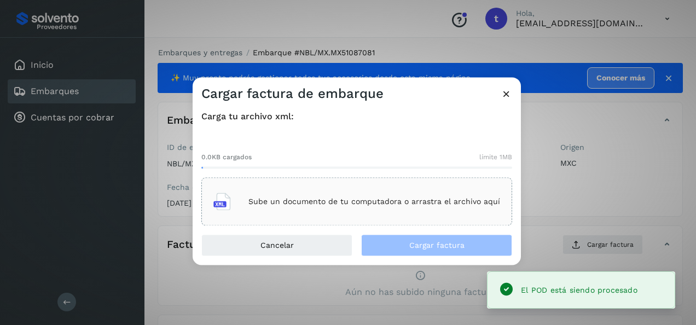
click at [394, 201] on p "Sube un documento de tu computadora o arrastra el archivo aquí" at bounding box center [374, 201] width 252 height 9
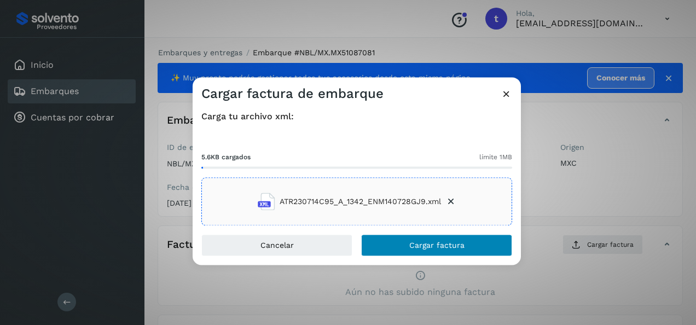
click at [439, 247] on span "Cargar factura" at bounding box center [436, 246] width 55 height 8
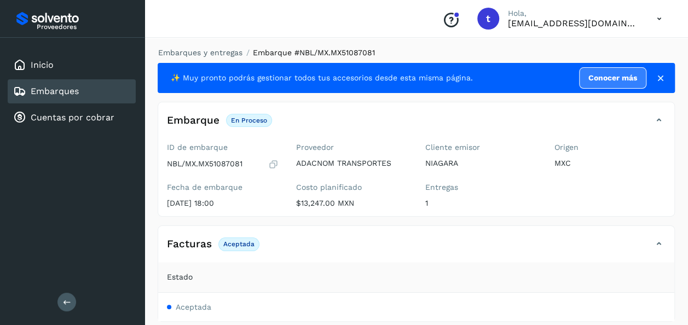
click at [57, 88] on link "Embarques" at bounding box center [55, 91] width 48 height 10
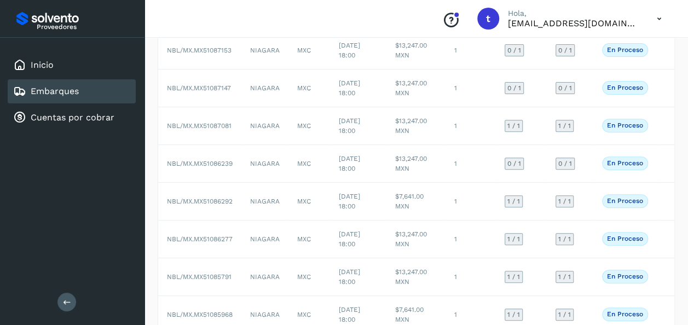
scroll to position [242, 0]
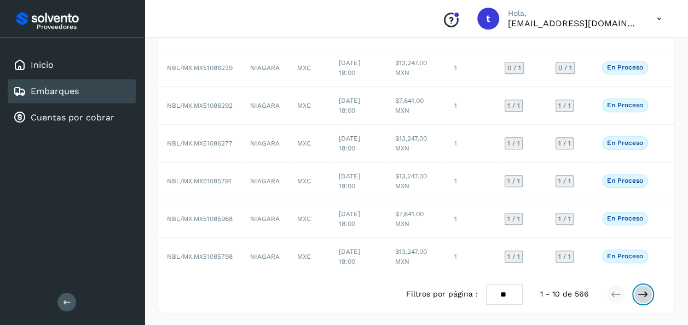
click at [644, 291] on icon at bounding box center [642, 294] width 11 height 11
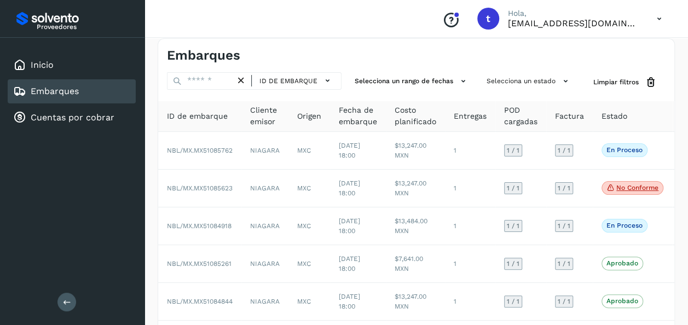
scroll to position [10, 0]
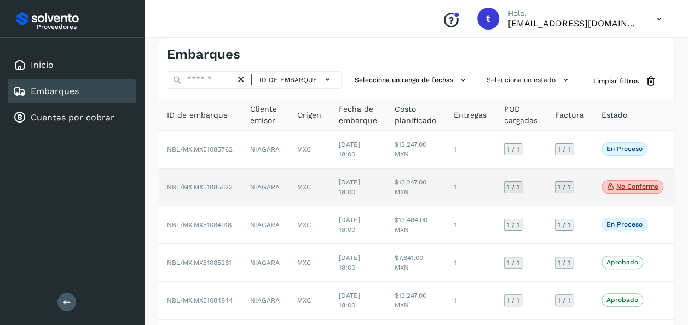
click at [630, 193] on span "No conforme" at bounding box center [632, 187] width 62 height 14
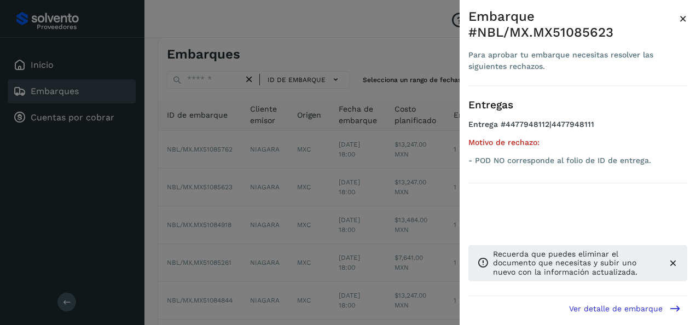
click at [649, 317] on button "Ver detalle de embarque" at bounding box center [624, 308] width 125 height 25
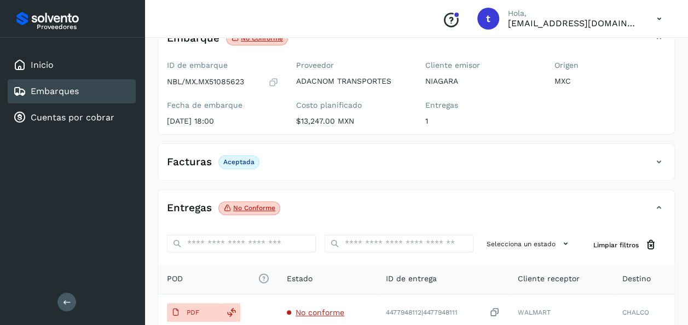
scroll to position [75, 0]
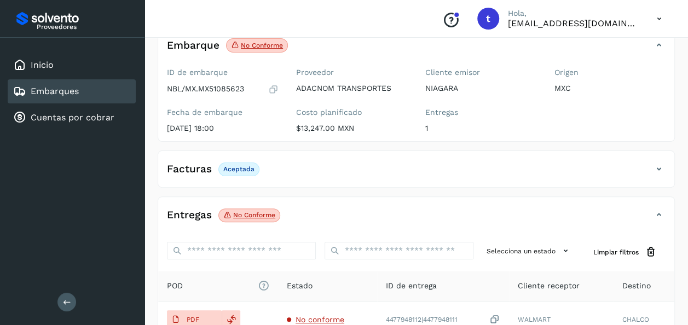
click at [63, 88] on link "Embarques" at bounding box center [55, 91] width 48 height 10
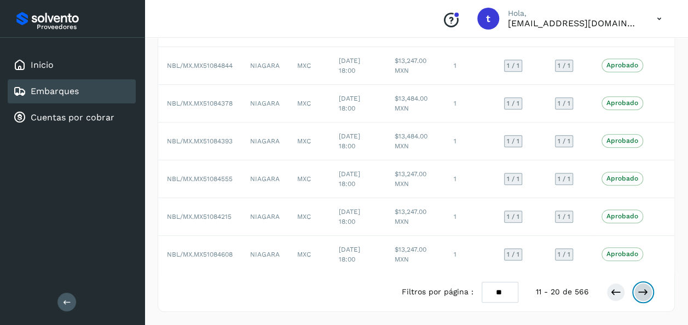
click at [643, 294] on icon at bounding box center [642, 292] width 11 height 11
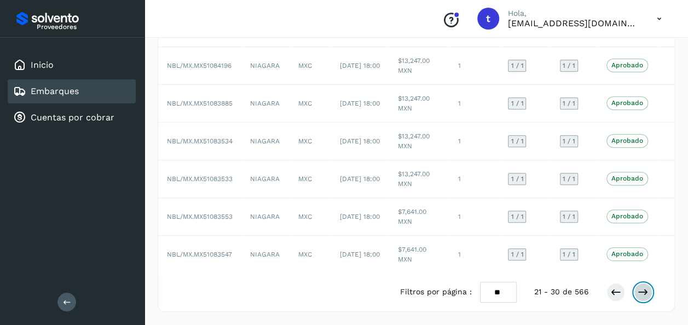
scroll to position [242, 0]
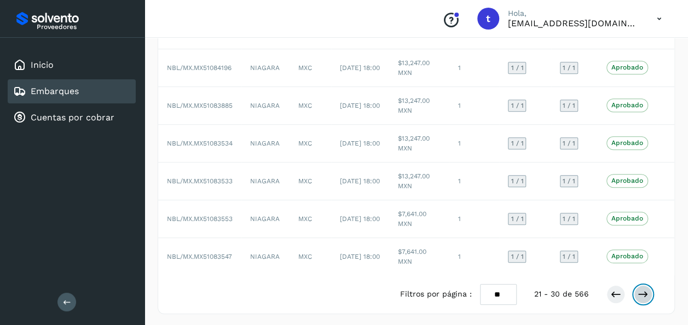
click at [644, 295] on icon at bounding box center [642, 294] width 11 height 11
click at [643, 295] on icon at bounding box center [642, 294] width 11 height 11
click at [646, 292] on icon at bounding box center [642, 294] width 11 height 11
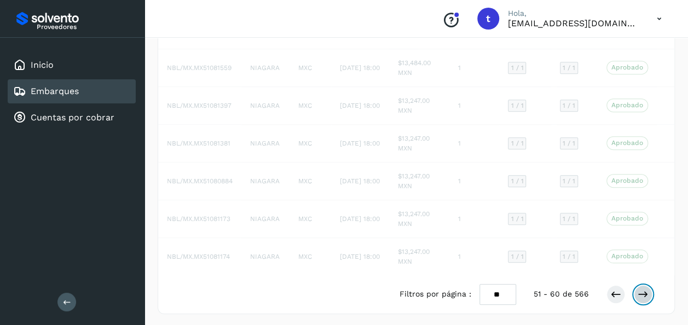
scroll to position [251, 0]
